Goal: Task Accomplishment & Management: Use online tool/utility

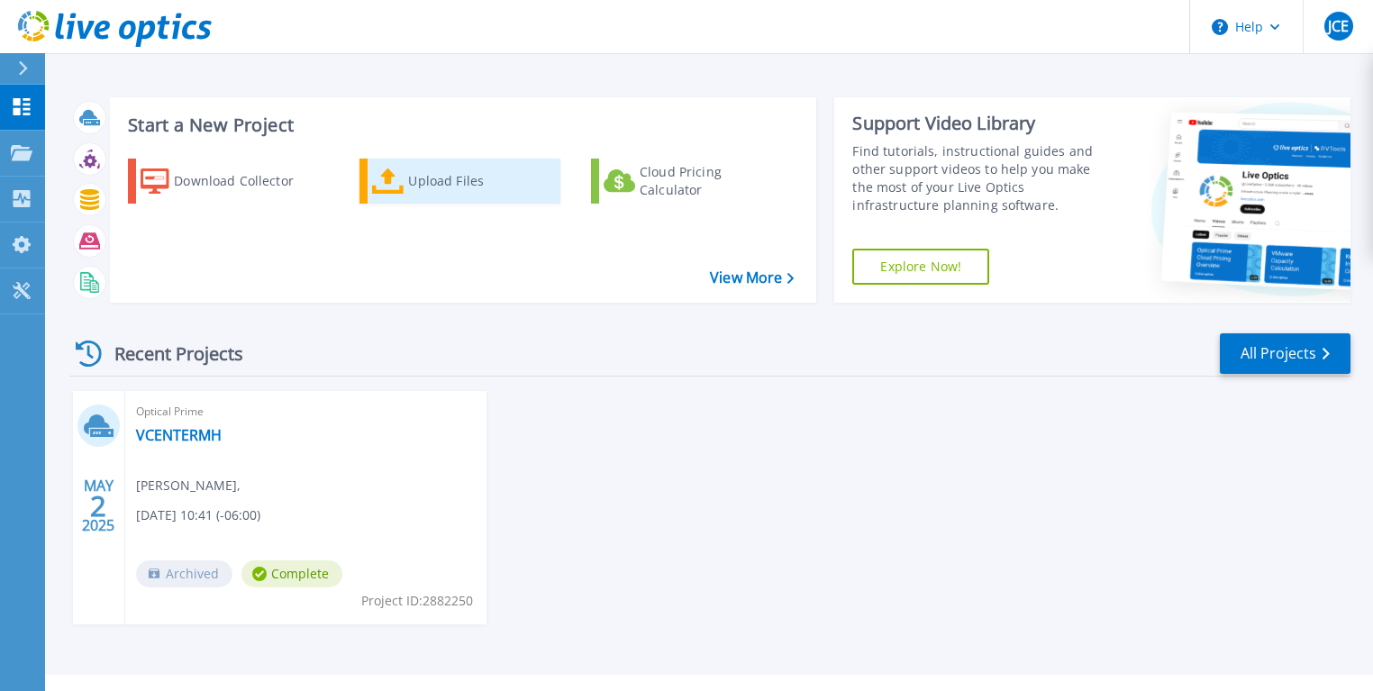
click at [434, 187] on div "Upload Files" at bounding box center [480, 181] width 144 height 36
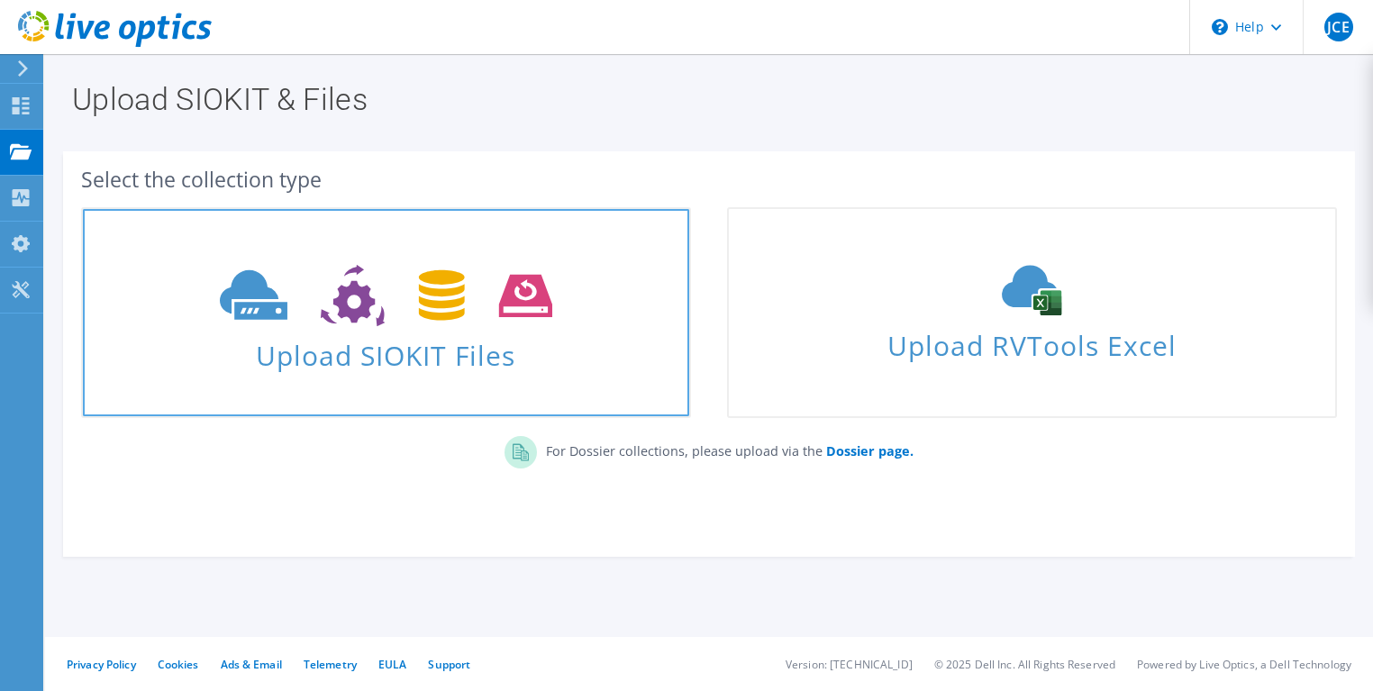
click at [360, 307] on use at bounding box center [386, 296] width 332 height 62
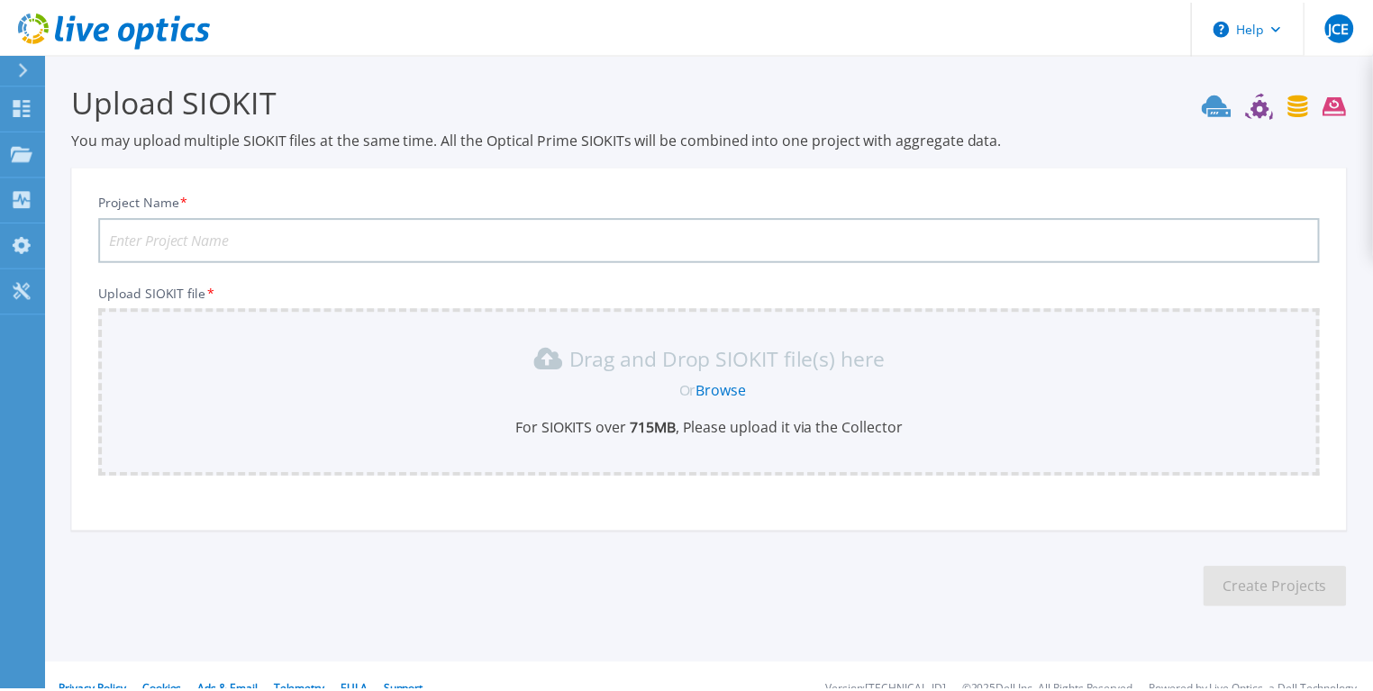
scroll to position [25, 0]
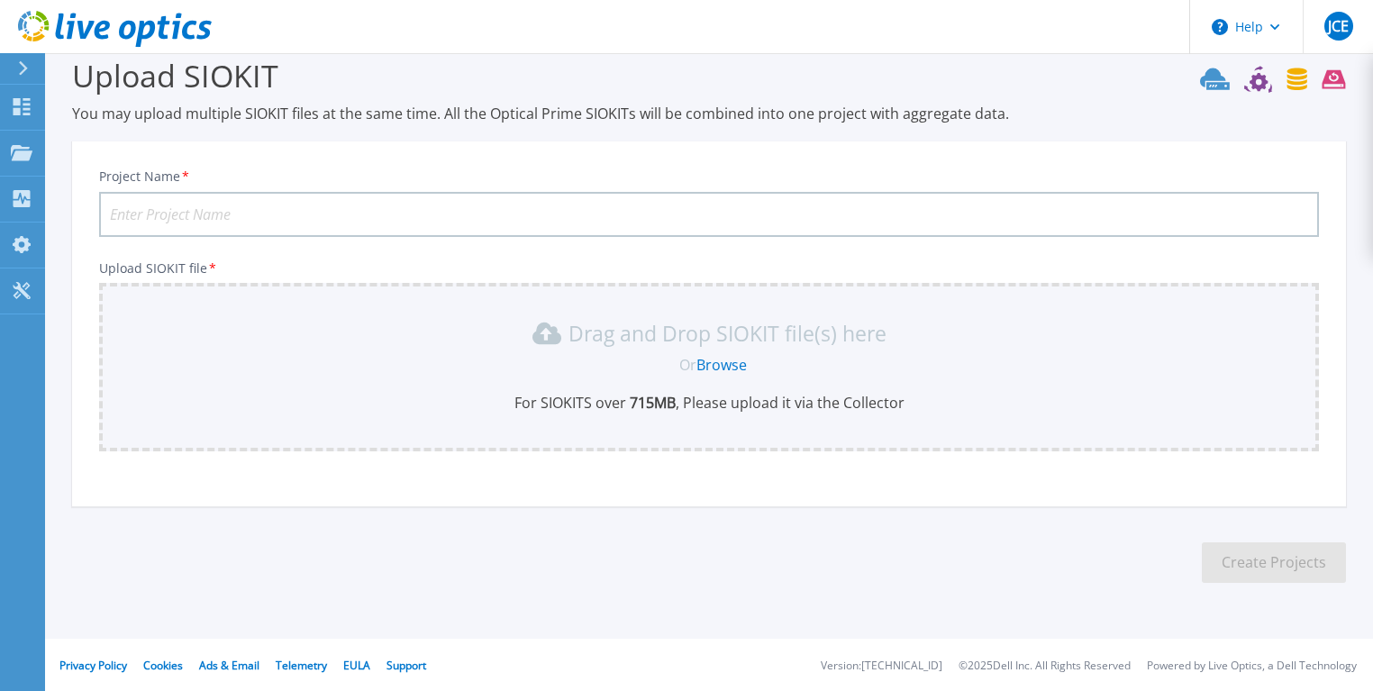
click at [724, 367] on link "Browse" at bounding box center [721, 365] width 50 height 20
click at [1327, 76] on icon at bounding box center [1333, 79] width 23 height 19
